Goal: Information Seeking & Learning: Compare options

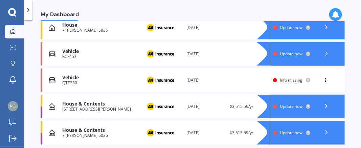
scroll to position [126, 0]
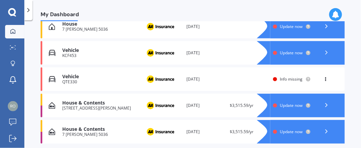
click at [285, 50] on span "Update now" at bounding box center [291, 53] width 23 height 6
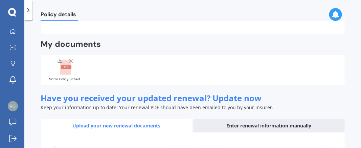
scroll to position [156, 0]
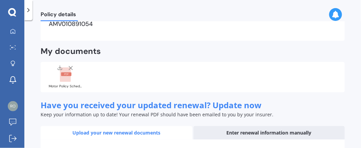
click at [65, 74] on rect at bounding box center [66, 75] width 10 height 4
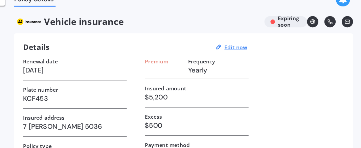
drag, startPoint x: 189, startPoint y: 52, endPoint x: 184, endPoint y: 44, distance: 9.3
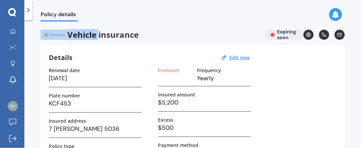
drag, startPoint x: 98, startPoint y: 22, endPoint x: 100, endPoint y: 39, distance: 17.6
click at [100, 39] on div "Policy details Vehicle insurance Expiring soon Details Edit now Renewal date [D…" at bounding box center [192, 86] width 336 height 128
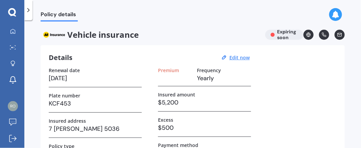
click at [265, 82] on div "Renewal date [DATE] Plate number KCF453 Insured address [STREET_ADDRESS][PERSON…" at bounding box center [193, 128] width 288 height 121
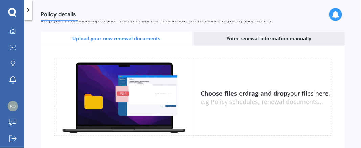
scroll to position [251, 0]
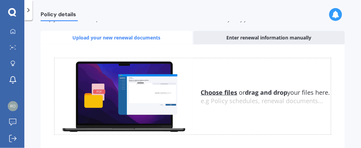
click at [215, 89] on u "Choose files" at bounding box center [219, 93] width 37 height 8
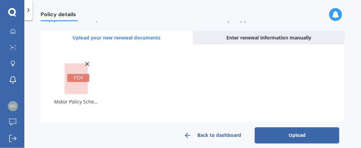
click at [291, 138] on button "Upload" at bounding box center [297, 136] width 85 height 16
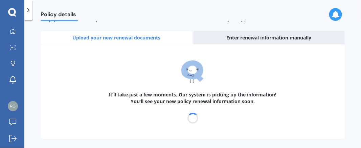
select select "31"
select select "08"
select select "2026"
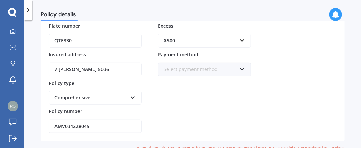
scroll to position [145, 0]
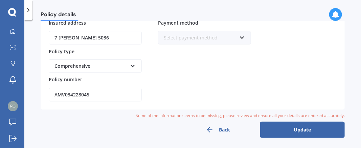
click at [217, 130] on button "Back" at bounding box center [217, 130] width 85 height 16
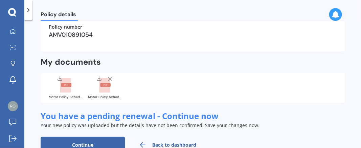
click at [109, 78] on line at bounding box center [109, 78] width 3 height 3
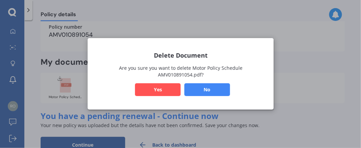
click at [158, 87] on button "Yes" at bounding box center [158, 90] width 46 height 13
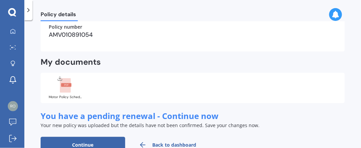
click at [65, 89] on rect at bounding box center [65, 85] width 11 height 15
drag, startPoint x: 71, startPoint y: 94, endPoint x: 59, endPoint y: 84, distance: 16.3
click at [59, 84] on div at bounding box center [65, 85] width 27 height 18
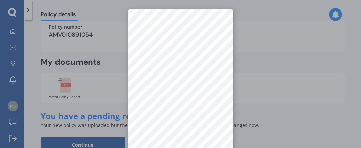
click at [69, 52] on div at bounding box center [180, 74] width 361 height 148
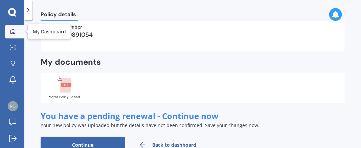
click at [16, 35] on link "My Dashboard" at bounding box center [14, 32] width 19 height 14
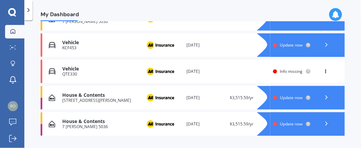
scroll to position [135, 0]
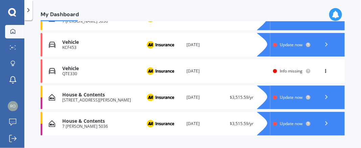
click at [285, 72] on span "Info missing" at bounding box center [291, 71] width 23 height 6
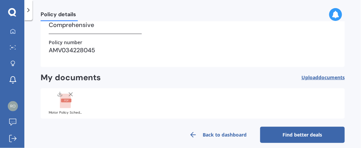
scroll to position [136, 0]
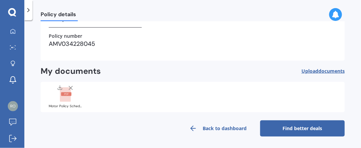
click at [334, 72] on span "documents" at bounding box center [331, 71] width 26 height 6
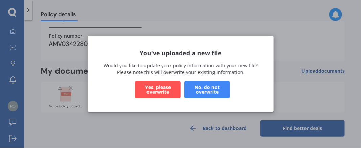
click at [158, 94] on button "Yes, please overwrite" at bounding box center [158, 90] width 46 height 18
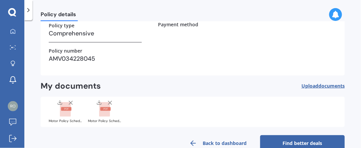
scroll to position [124, 0]
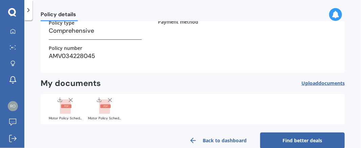
click at [106, 111] on rect at bounding box center [104, 107] width 11 height 15
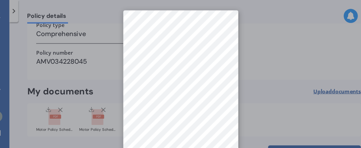
click at [63, 110] on div at bounding box center [180, 74] width 361 height 148
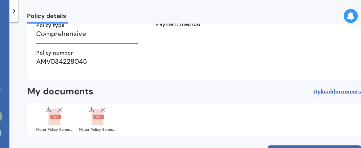
click at [67, 108] on rect at bounding box center [66, 107] width 10 height 4
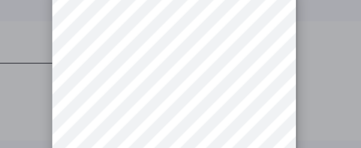
scroll to position [0, 0]
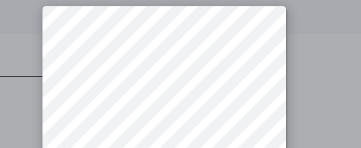
click at [240, 26] on div at bounding box center [180, 74] width 361 height 148
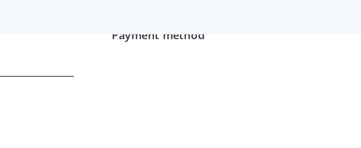
drag, startPoint x: 181, startPoint y: 27, endPoint x: 180, endPoint y: 37, distance: 9.2
click at [180, 37] on div "Payment method" at bounding box center [204, 29] width 93 height 20
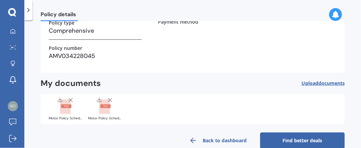
click at [109, 99] on line at bounding box center [109, 100] width 3 height 3
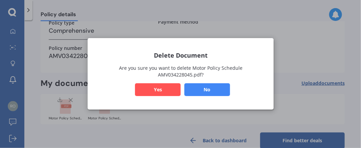
click at [154, 86] on button "Yes" at bounding box center [158, 90] width 46 height 13
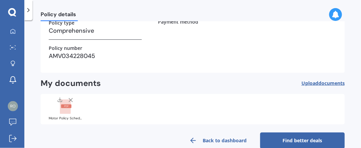
click at [71, 119] on div "Motor Policy Schedule AMV010891054.pdf" at bounding box center [66, 118] width 34 height 3
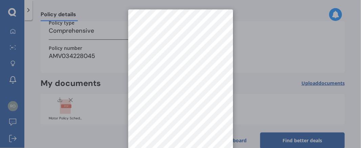
click at [117, 70] on div at bounding box center [180, 74] width 361 height 148
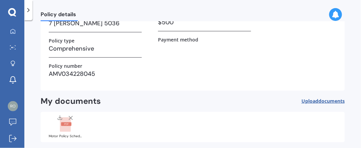
scroll to position [107, 0]
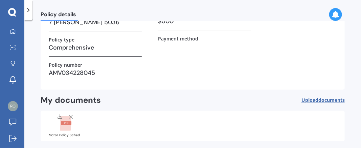
click at [65, 124] on rect at bounding box center [66, 124] width 10 height 4
click at [71, 118] on icon at bounding box center [70, 117] width 7 height 7
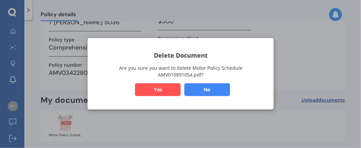
click at [151, 85] on button "Yes" at bounding box center [158, 90] width 46 height 13
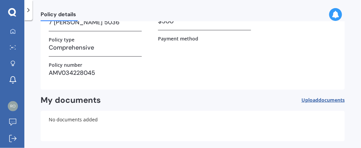
click at [310, 101] on span "Upload documents" at bounding box center [322, 100] width 43 height 5
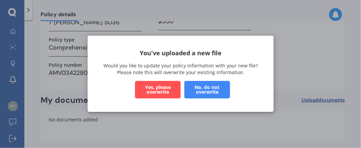
click at [147, 91] on button "Yes, please overwrite" at bounding box center [158, 90] width 46 height 18
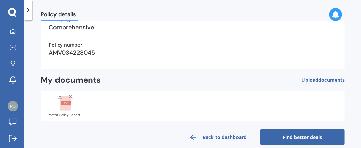
scroll to position [136, 0]
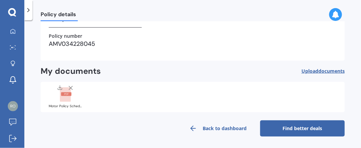
click at [281, 124] on link "Find better deals" at bounding box center [302, 129] width 85 height 16
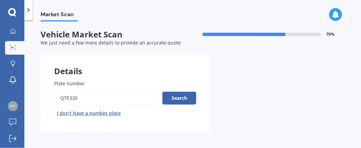
click at [76, 95] on input "Plate number" at bounding box center [106, 98] width 105 height 14
type input "Q"
click at [68, 99] on input "Plate number" at bounding box center [106, 98] width 105 height 14
click at [63, 99] on input "Plate number" at bounding box center [106, 98] width 105 height 14
type input "Kcf453"
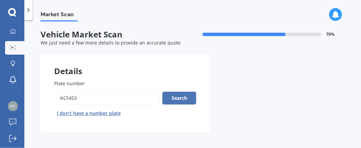
click at [167, 96] on button "Search" at bounding box center [179, 98] width 34 height 13
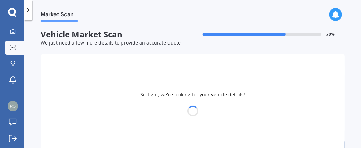
select select "MAZDA"
select select "PREMACY"
select select "14"
select select "09"
select select "1963"
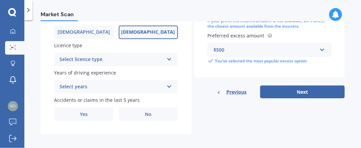
scroll to position [249, 0]
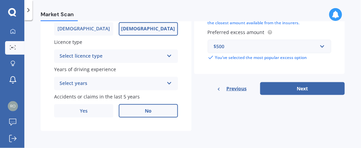
click at [148, 113] on span "No" at bounding box center [148, 112] width 7 height 6
click at [0, 0] on input "No" at bounding box center [0, 0] width 0 height 0
click at [166, 83] on icon at bounding box center [169, 82] width 6 height 5
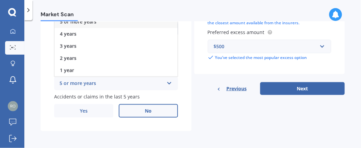
click at [141, 22] on div "5 or more years" at bounding box center [115, 22] width 123 height 12
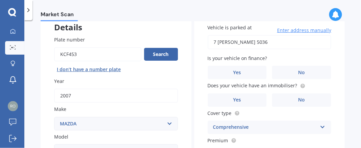
scroll to position [46, 0]
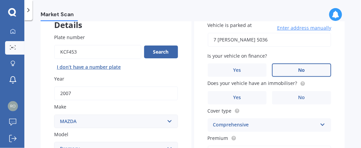
click at [314, 67] on label "No" at bounding box center [301, 71] width 59 height 14
click at [0, 0] on input "No" at bounding box center [0, 0] width 0 height 0
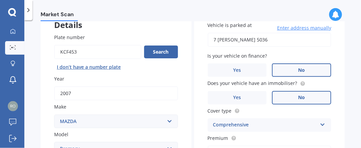
click at [310, 99] on label "No" at bounding box center [301, 98] width 59 height 14
click at [0, 0] on input "No" at bounding box center [0, 0] width 0 height 0
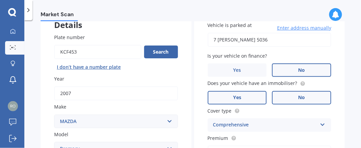
click at [227, 98] on label "Yes" at bounding box center [237, 98] width 59 height 14
click at [0, 0] on input "Yes" at bounding box center [0, 0] width 0 height 0
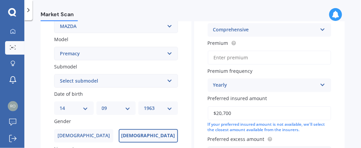
scroll to position [143, 0]
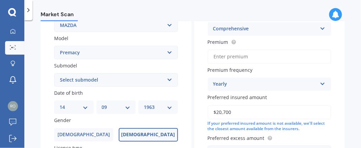
click at [238, 57] on input "Premium" at bounding box center [270, 57] width 124 height 14
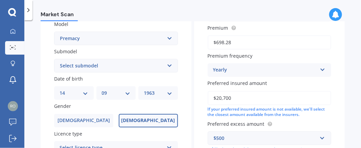
scroll to position [159, 0]
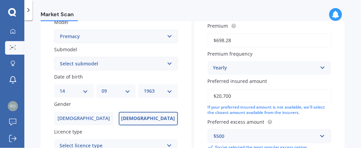
type input "$698.28"
click at [232, 97] on input "$20,700" at bounding box center [270, 96] width 124 height 14
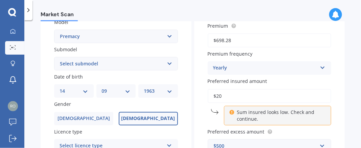
type input "$2"
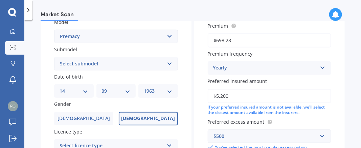
type input "$5,200"
click at [342, 119] on div "Market Scan Vehicle Market Scan 70 % We just need a few more details to provide…" at bounding box center [192, 86] width 336 height 128
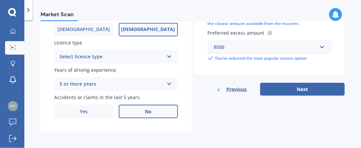
scroll to position [249, 0]
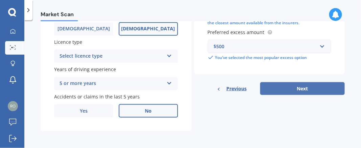
click at [297, 87] on button "Next" at bounding box center [302, 88] width 85 height 13
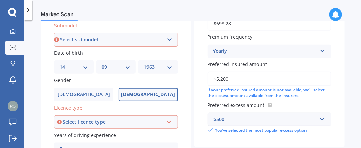
scroll to position [183, 0]
click at [167, 39] on select "Select submodel (All)" at bounding box center [116, 40] width 124 height 14
select select "(ALL)"
click at [54, 33] on select "Select submodel (All)" at bounding box center [116, 40] width 124 height 14
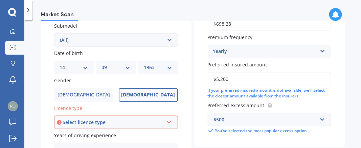
click at [167, 120] on icon at bounding box center [169, 121] width 6 height 5
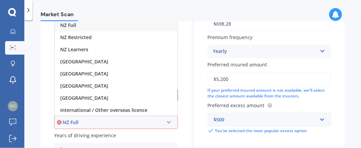
click at [100, 24] on div "NZ Full" at bounding box center [116, 25] width 122 height 12
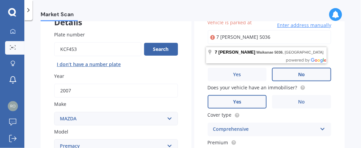
scroll to position [48, 0]
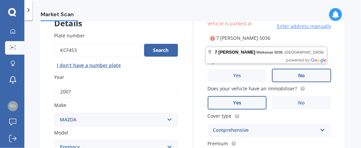
click at [297, 38] on input "7 Arthur Grove Waikanae 5036" at bounding box center [270, 38] width 124 height 14
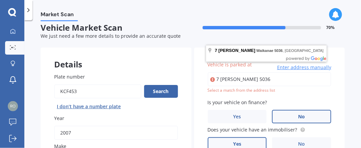
scroll to position [0, 0]
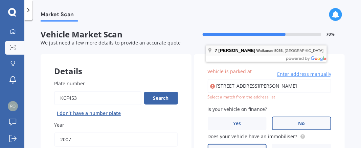
type input "7 Arthur Grove, Waikanae 5036"
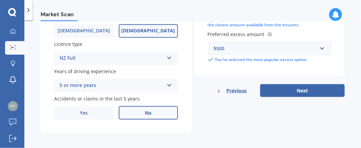
scroll to position [249, 0]
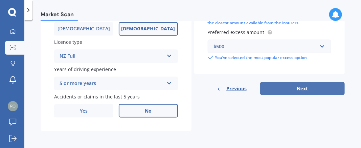
click at [292, 92] on button "Next" at bounding box center [302, 88] width 85 height 13
select select "14"
select select "09"
select select "1963"
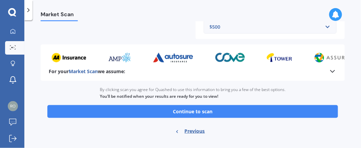
scroll to position [255, 0]
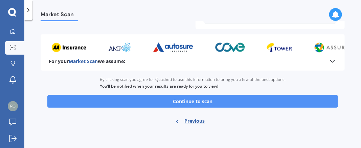
click at [175, 102] on button "Continue to scan" at bounding box center [192, 101] width 290 height 13
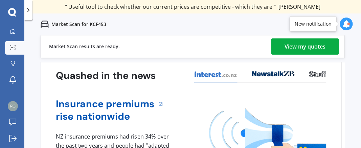
click at [327, 45] on link "View my quotes" at bounding box center [305, 47] width 68 height 16
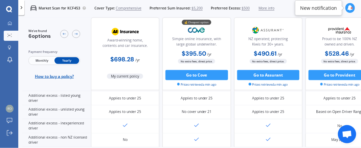
scroll to position [314, 0]
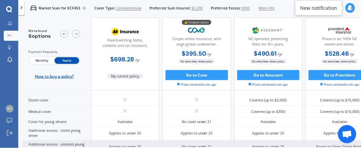
click at [187, 143] on div "No cover under 21" at bounding box center [196, 148] width 69 height 14
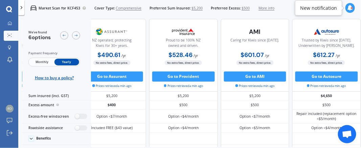
scroll to position [0, 211]
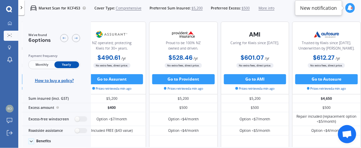
click at [128, 9] on span "Comprehensive" at bounding box center [129, 8] width 26 height 5
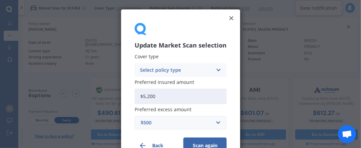
click at [215, 69] on icon at bounding box center [218, 70] width 6 height 7
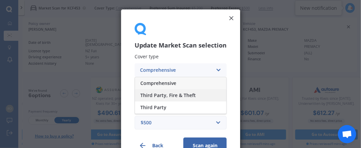
click at [186, 95] on span "Third Party, Fire & Theft" at bounding box center [167, 95] width 55 height 5
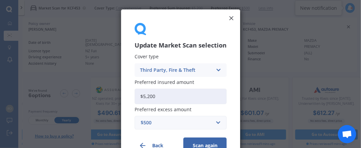
click at [206, 145] on button "Scan again" at bounding box center [204, 146] width 43 height 16
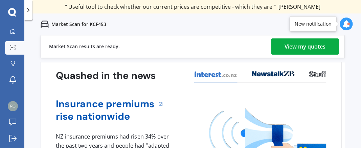
click at [292, 47] on div "View my quotes" at bounding box center [305, 47] width 41 height 16
